Goal: Task Accomplishment & Management: Manage account settings

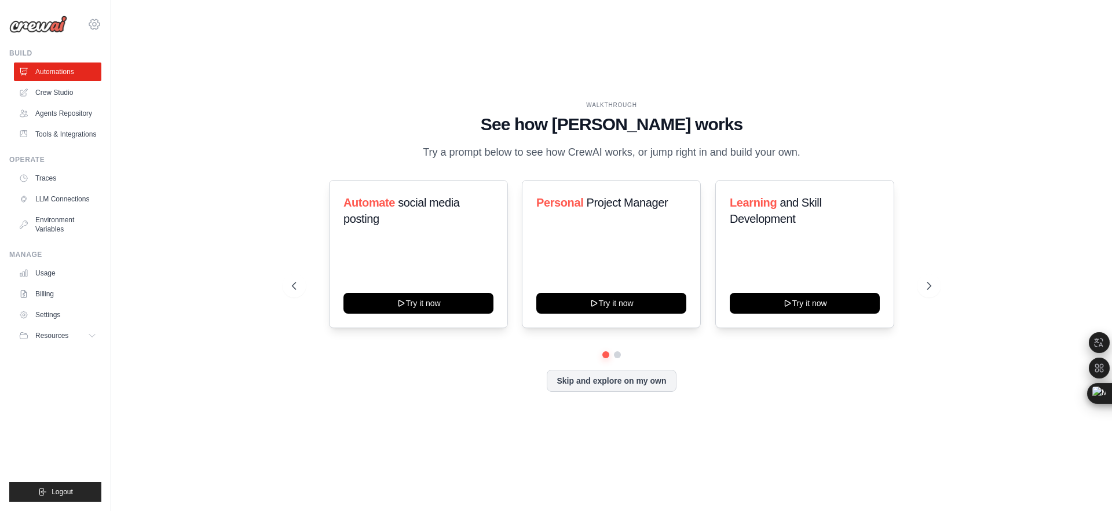
click at [94, 21] on icon at bounding box center [94, 24] width 14 height 14
click at [120, 71] on span "Settings" at bounding box center [145, 72] width 92 height 12
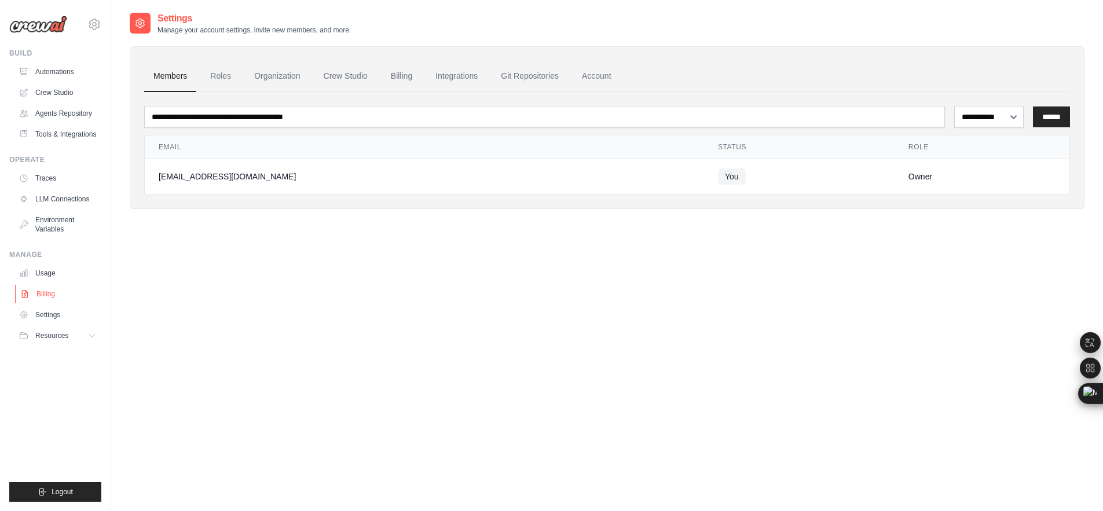
click at [37, 301] on link "Billing" at bounding box center [58, 294] width 87 height 19
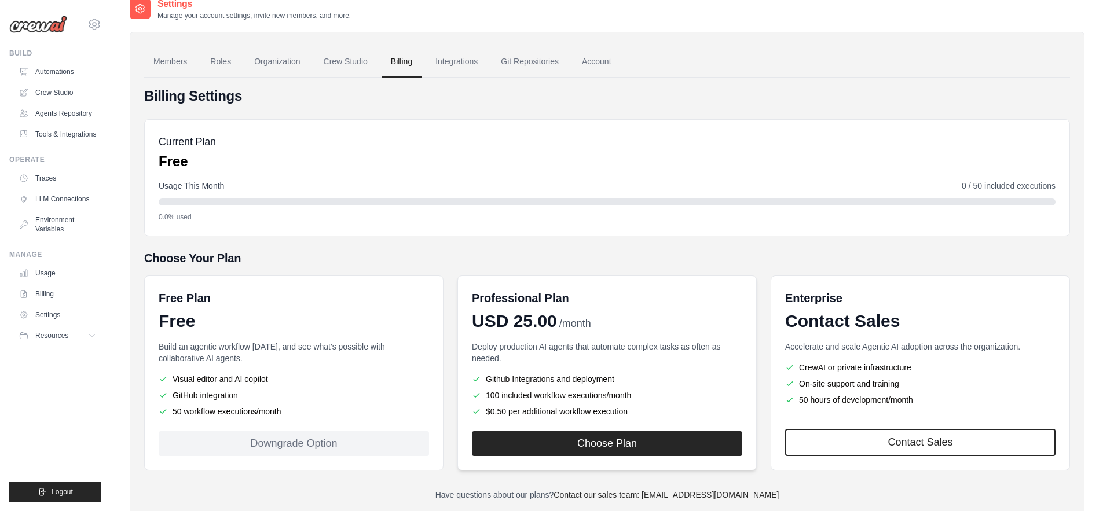
scroll to position [49, 0]
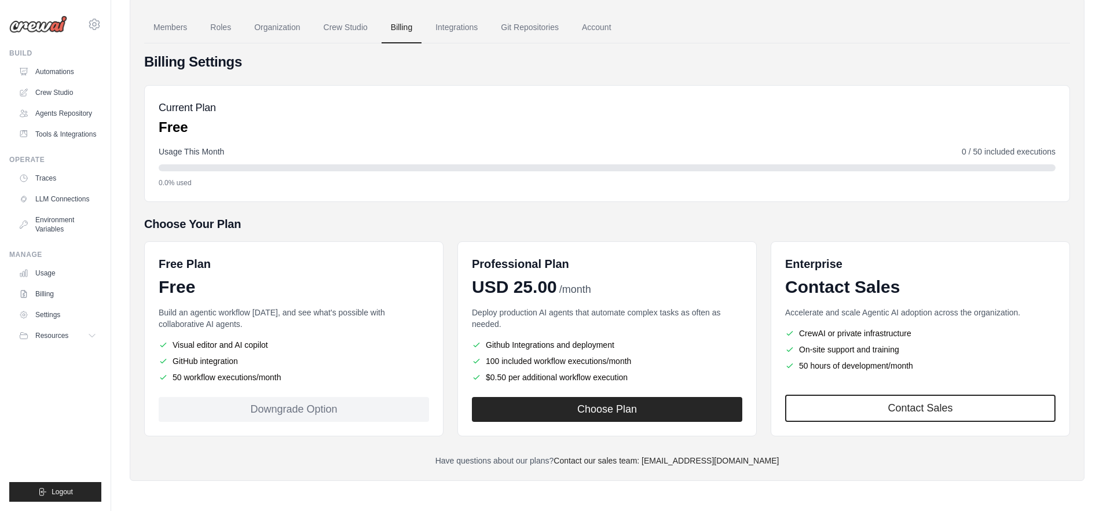
click at [383, 410] on div "Downgrade Option" at bounding box center [294, 409] width 271 height 25
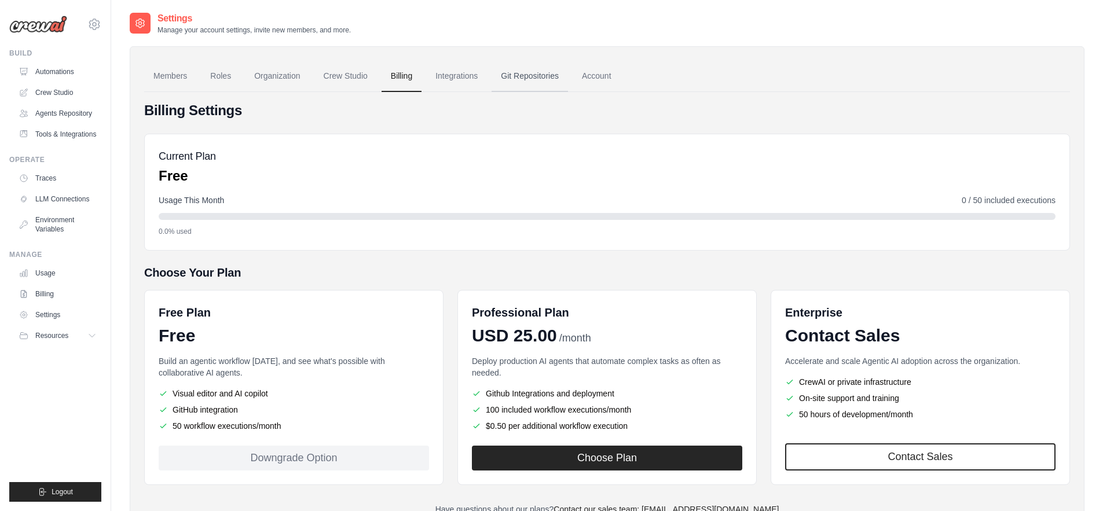
click at [543, 79] on link "Git Repositories" at bounding box center [530, 76] width 76 height 31
click at [397, 80] on link "Billing" at bounding box center [402, 76] width 40 height 31
